Goal: Navigation & Orientation: Find specific page/section

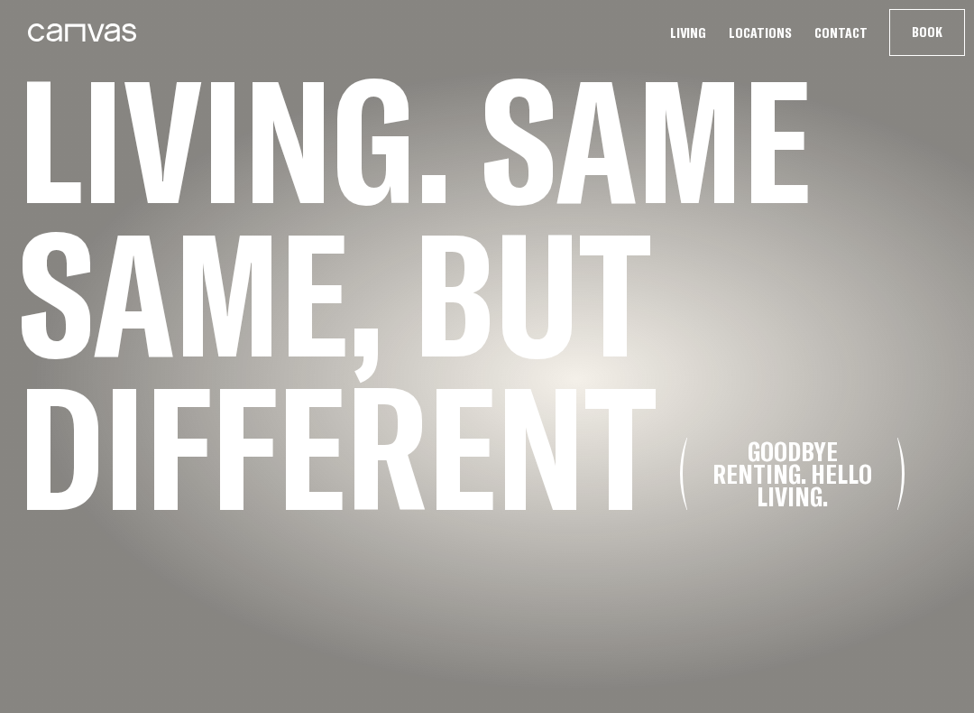
click at [780, 33] on link "Locations" at bounding box center [760, 32] width 74 height 19
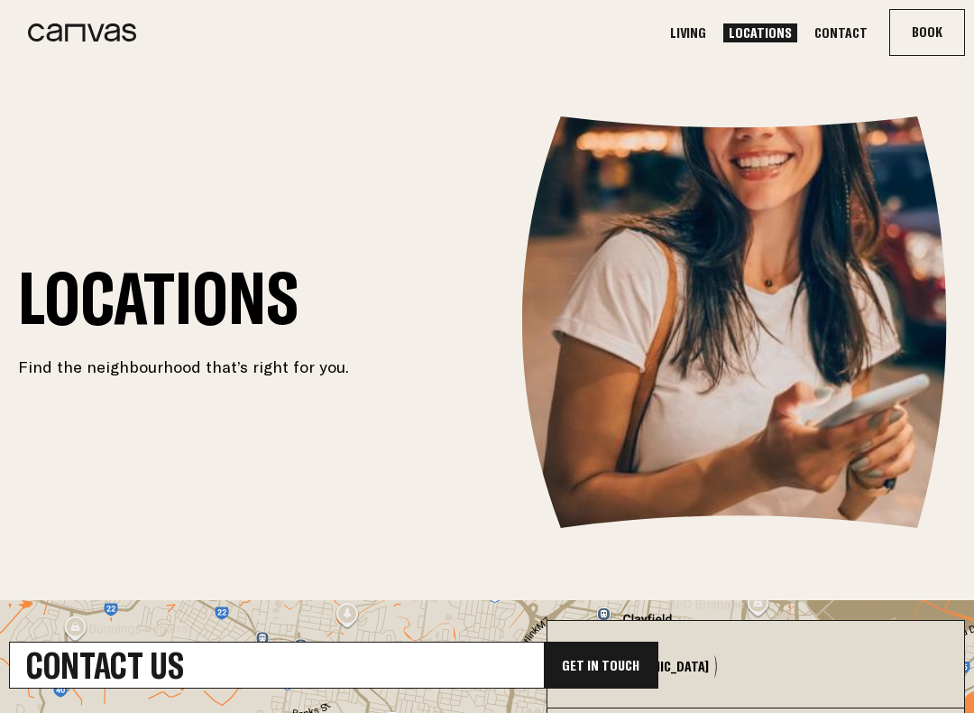
click at [712, 25] on link "Living" at bounding box center [688, 32] width 47 height 19
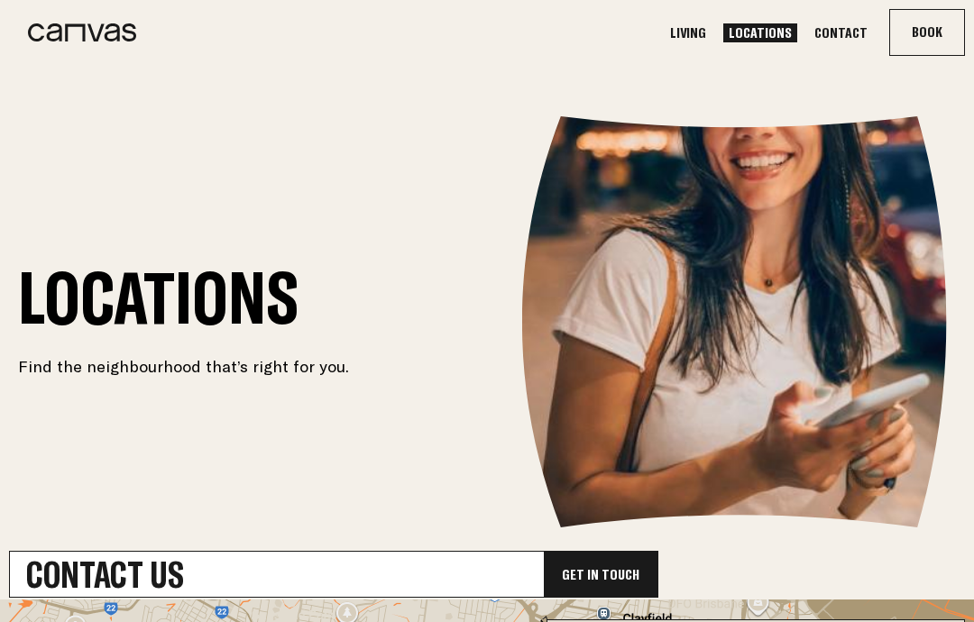
click at [840, 101] on link "Communa" at bounding box center [827, 108] width 274 height 61
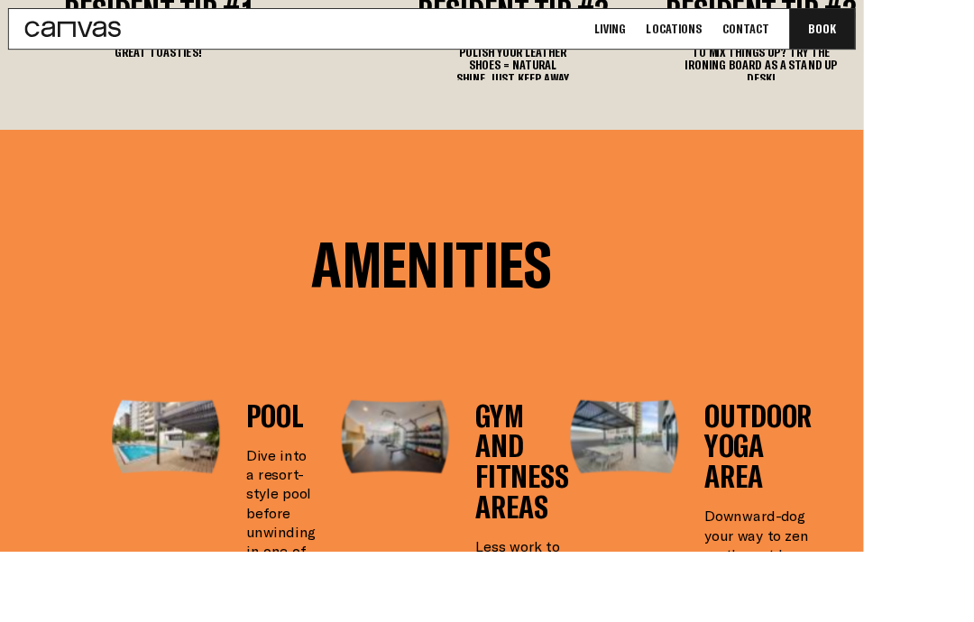
scroll to position [2850, 0]
